Goal: Information Seeking & Learning: Learn about a topic

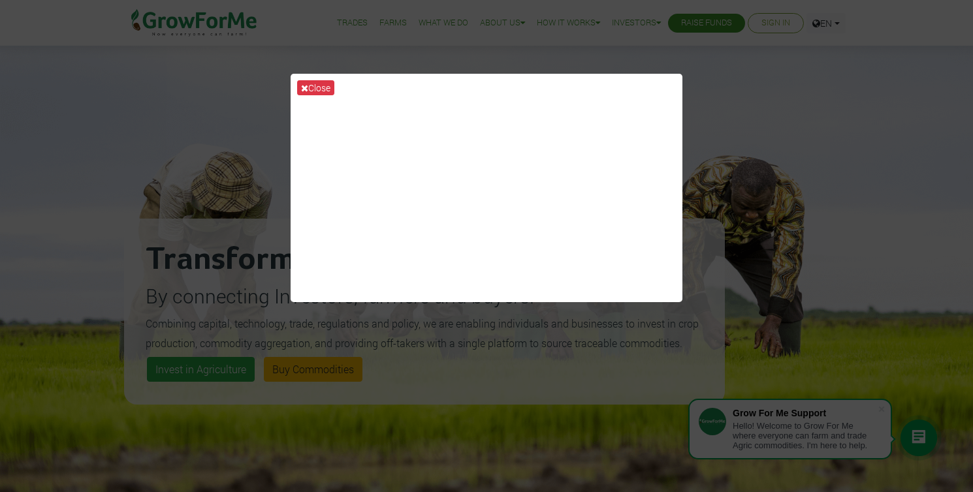
click at [784, 155] on div "Close" at bounding box center [486, 246] width 973 height 492
click at [321, 87] on button "Close" at bounding box center [315, 87] width 37 height 15
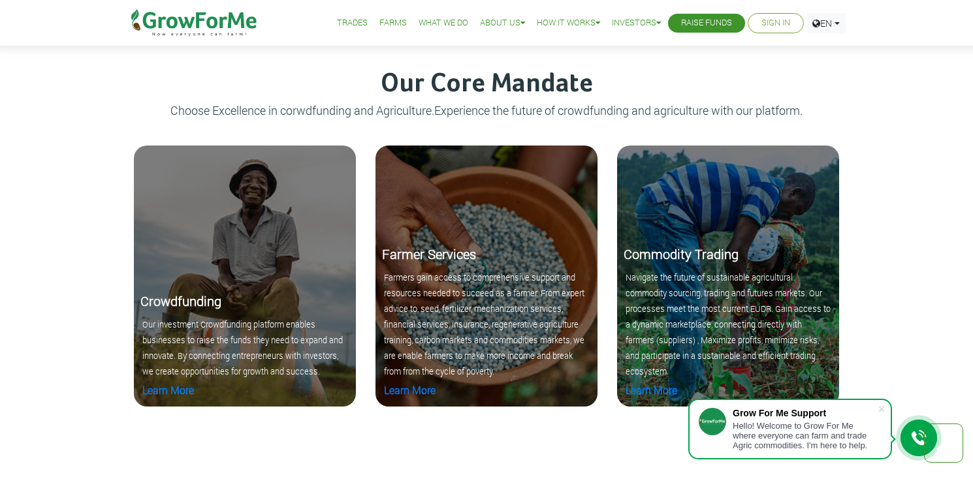
scroll to position [1484, 0]
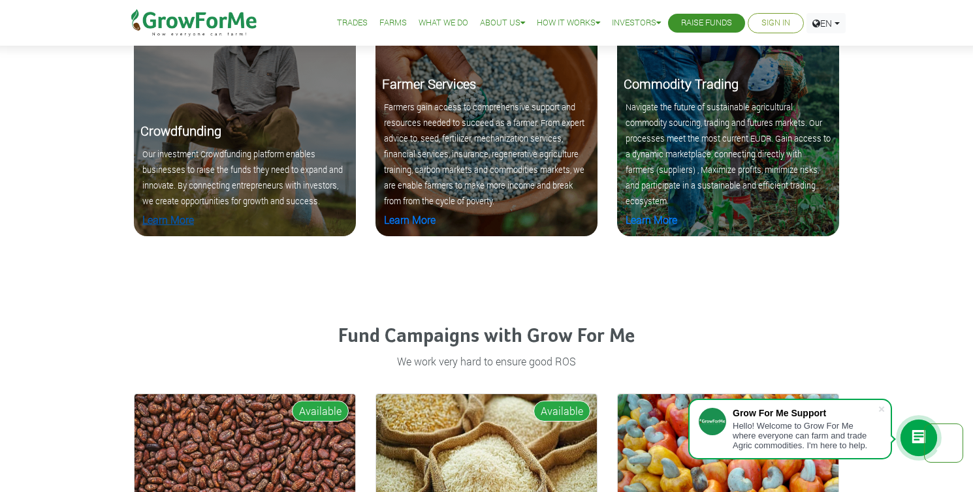
click at [174, 227] on link "Learn More" at bounding box center [168, 220] width 52 height 14
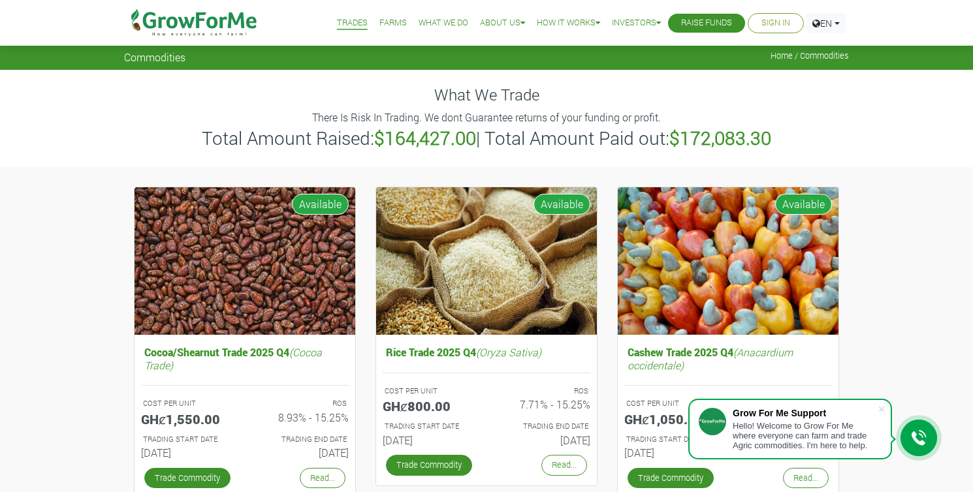
click at [82, 129] on div "What We Trade There Is Risk In Trading. We dont Guarantee returns of your fundi…" at bounding box center [486, 118] width 973 height 97
click at [681, 30] on link "Raise Funds" at bounding box center [706, 23] width 51 height 14
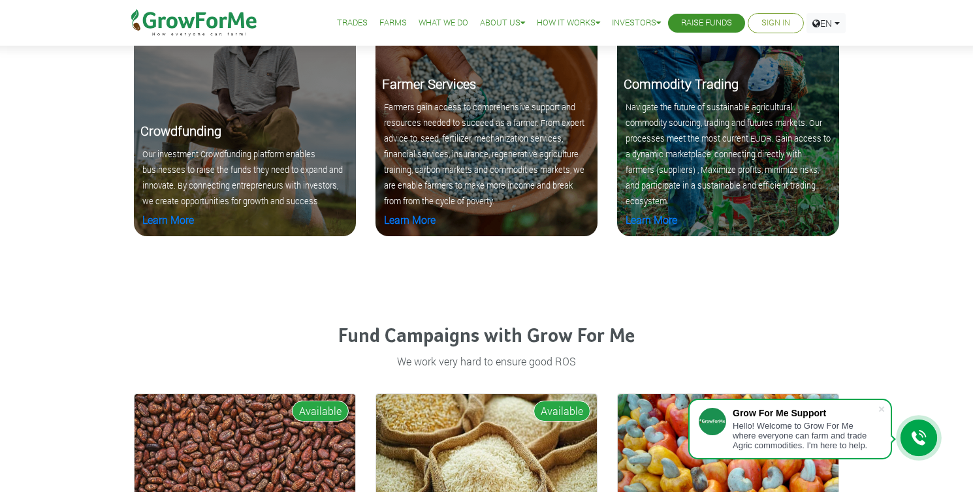
drag, startPoint x: 0, startPoint y: 0, endPoint x: 151, endPoint y: 163, distance: 221.8
click at [151, 163] on p "Our investment Crowdfunding platform enables businesses to raise the funds they…" at bounding box center [244, 177] width 205 height 63
